Goal: Transaction & Acquisition: Obtain resource

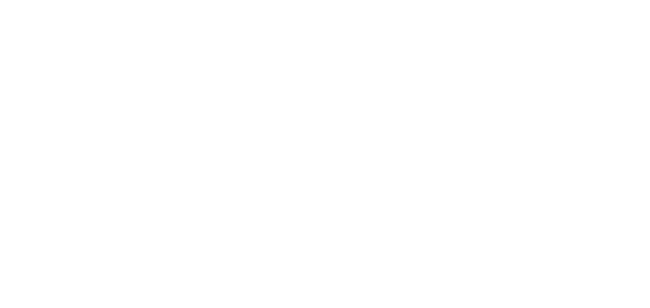
select select
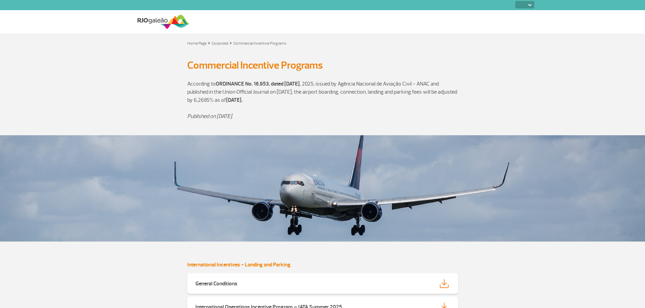
select select
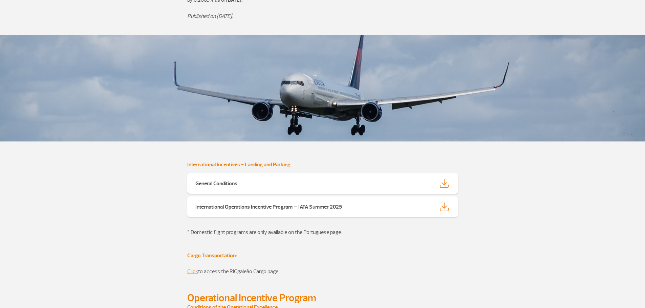
scroll to position [102, 0]
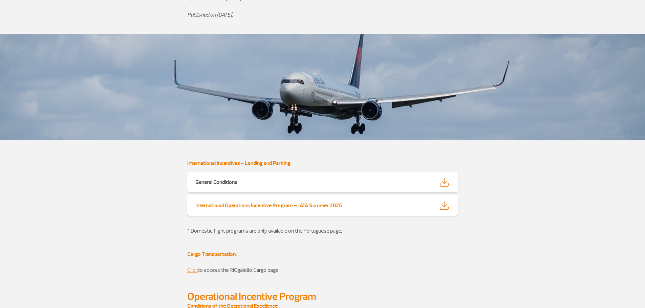
click at [445, 206] on img at bounding box center [444, 205] width 9 height 9
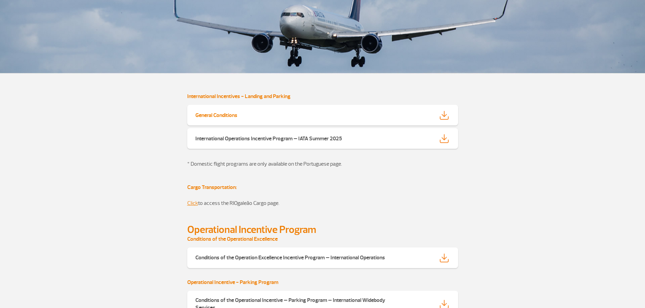
scroll to position [169, 0]
click at [445, 115] on img at bounding box center [444, 114] width 9 height 9
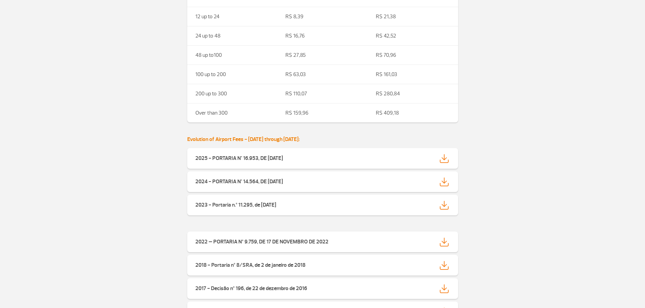
scroll to position [1490, 0]
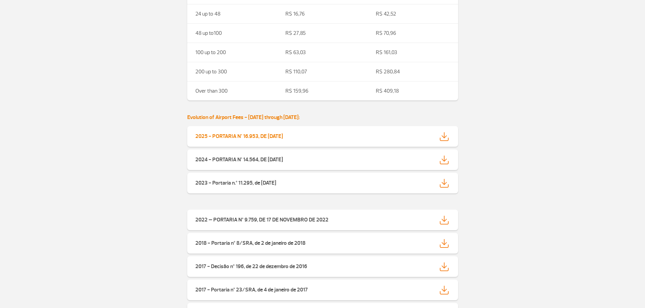
click at [444, 135] on img at bounding box center [444, 136] width 9 height 9
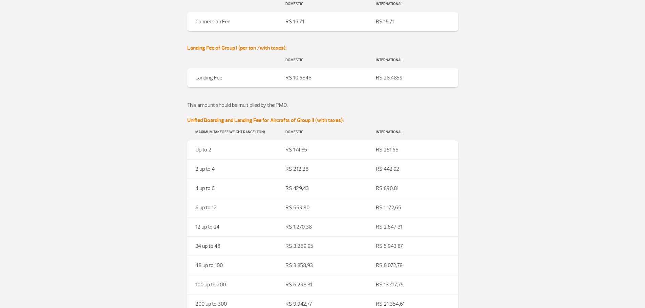
scroll to position [508, 0]
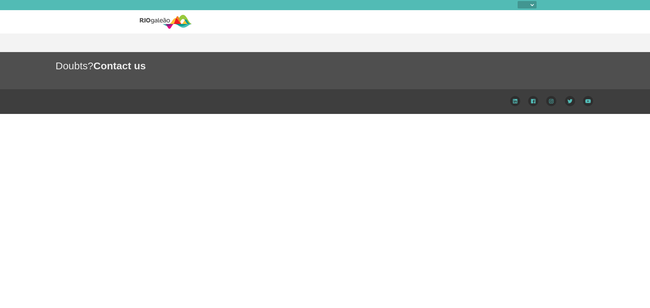
select select
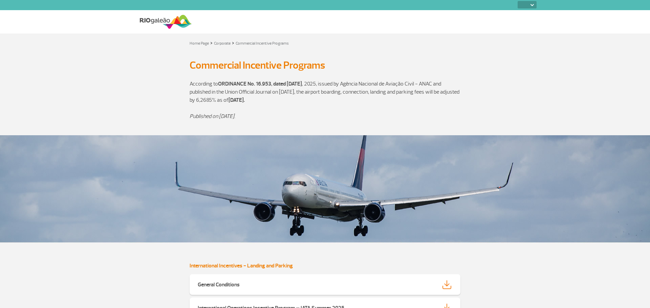
select select
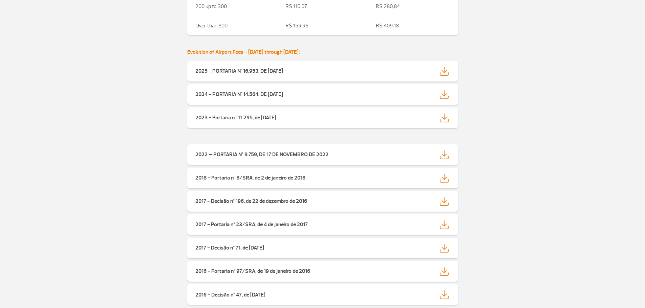
scroll to position [1557, 0]
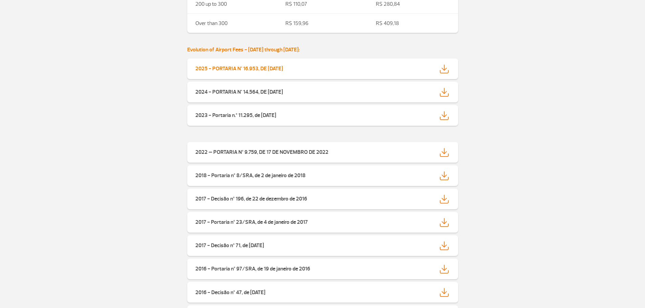
click at [443, 69] on img at bounding box center [444, 69] width 9 height 9
